Goal: Task Accomplishment & Management: Complete application form

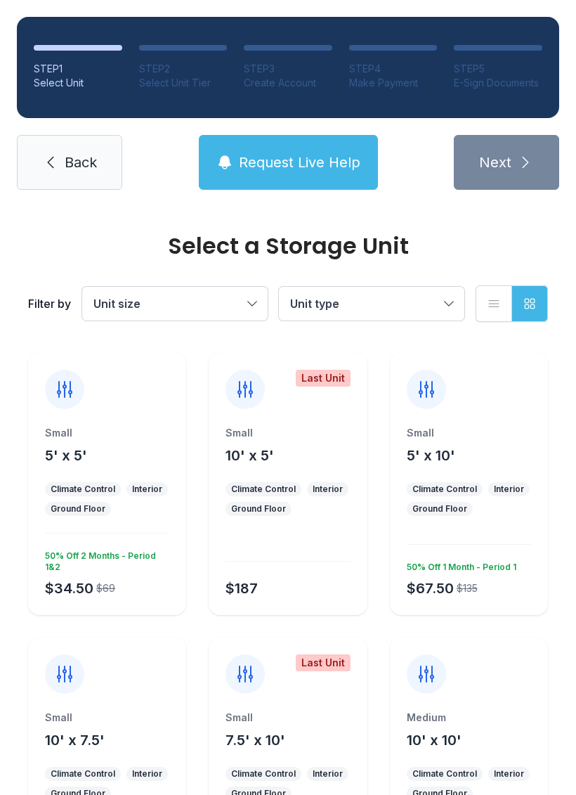
click at [75, 405] on div at bounding box center [64, 389] width 39 height 39
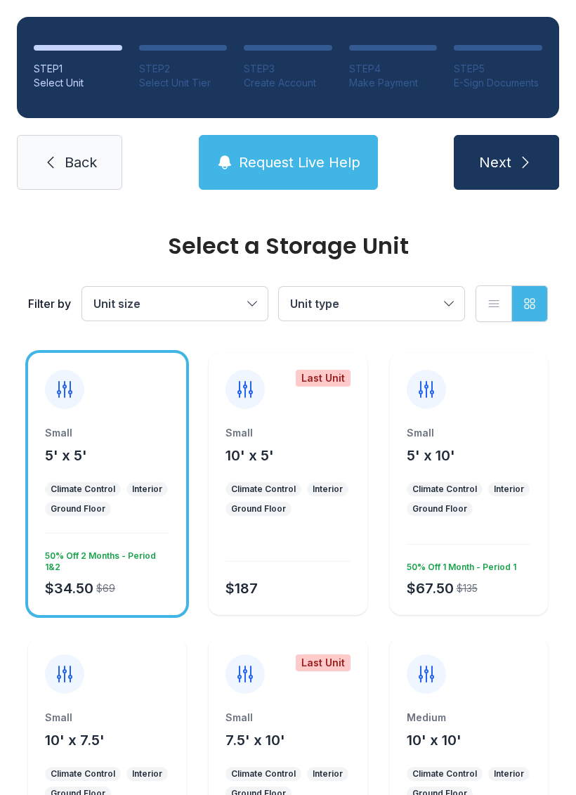
click at [498, 153] on span "Next" at bounding box center [495, 163] width 32 height 20
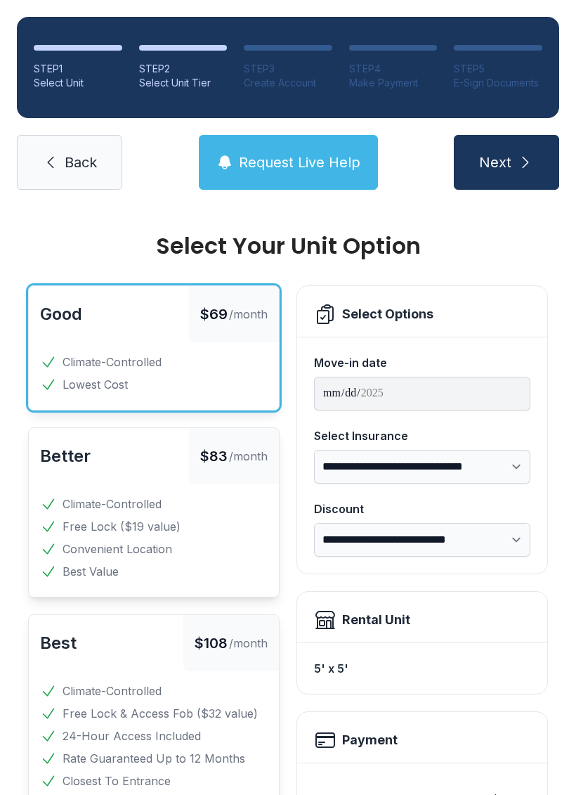
click at [524, 153] on button "Next" at bounding box center [506, 162] width 105 height 55
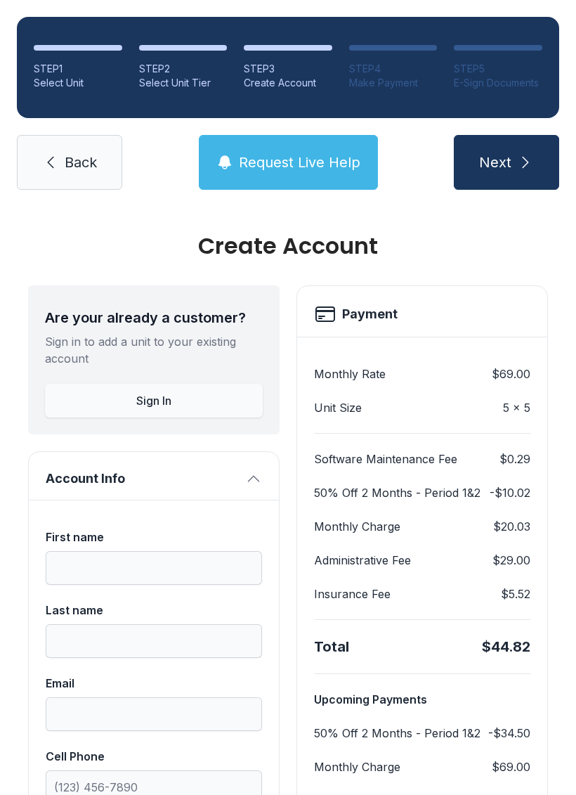
click at [521, 165] on icon "submit" at bounding box center [525, 162] width 17 height 17
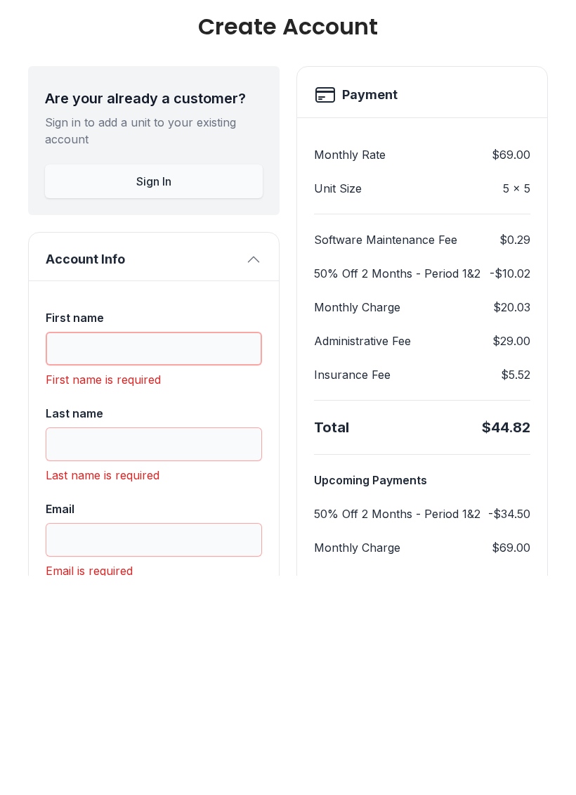
click at [506, 135] on button "Next" at bounding box center [506, 162] width 105 height 55
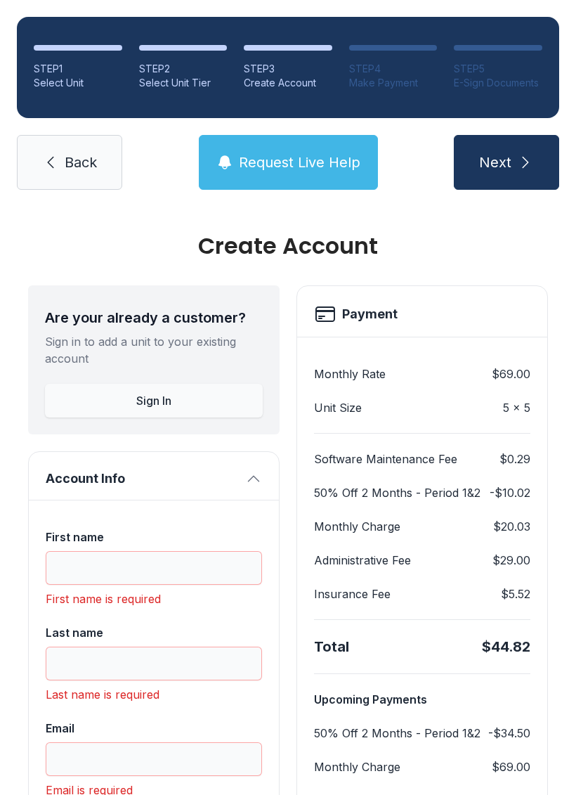
click at [102, 135] on link "Back" at bounding box center [69, 162] width 105 height 55
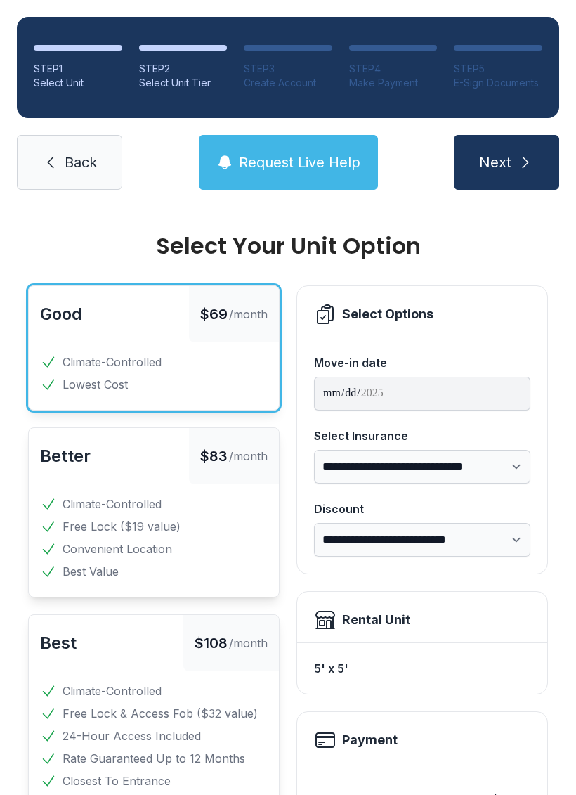
click at [76, 160] on span "Back" at bounding box center [81, 163] width 32 height 20
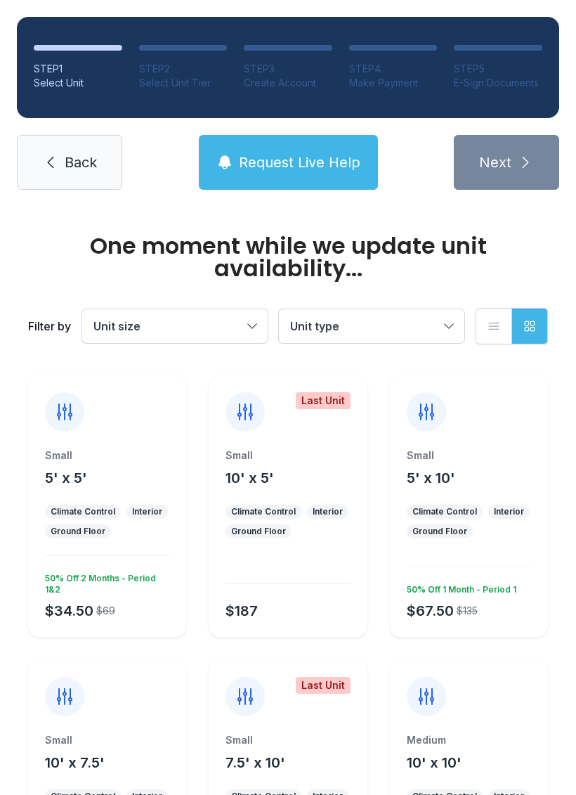
click at [72, 164] on span "Back" at bounding box center [81, 163] width 32 height 20
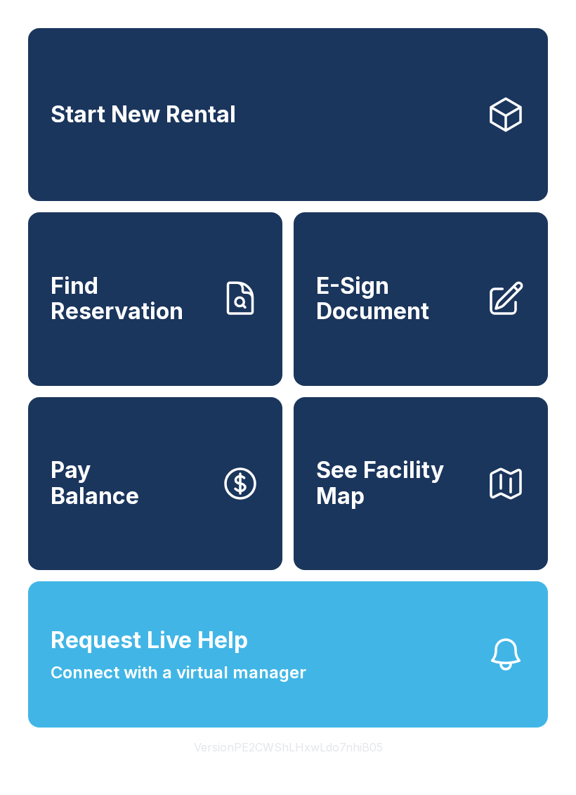
click at [446, 509] on span "See Facility Map" at bounding box center [395, 483] width 159 height 51
